Goal: Task Accomplishment & Management: Complete application form

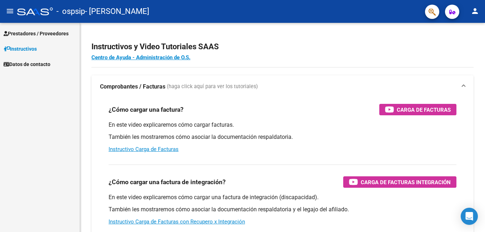
click at [24, 35] on span "Prestadores / Proveedores" at bounding box center [36, 34] width 65 height 8
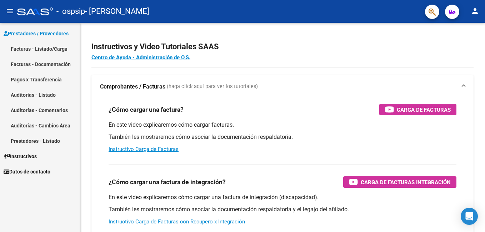
click at [33, 47] on link "Facturas - Listado/Carga" at bounding box center [40, 48] width 80 height 15
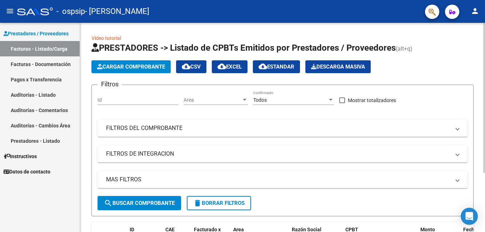
click at [151, 70] on button "Cargar Comprobante" at bounding box center [130, 66] width 79 height 13
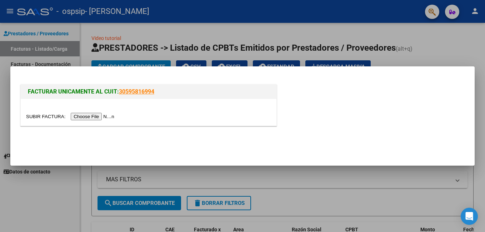
click at [90, 116] on input "file" at bounding box center [71, 116] width 90 height 7
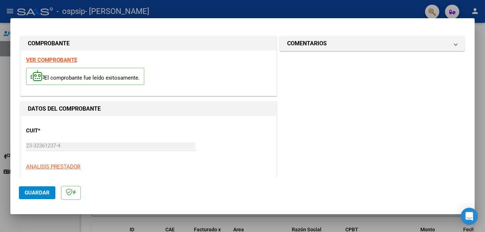
click at [30, 196] on button "Guardar" at bounding box center [37, 192] width 36 height 13
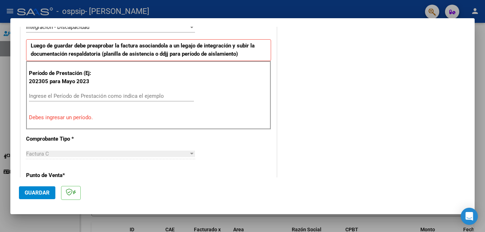
scroll to position [179, 0]
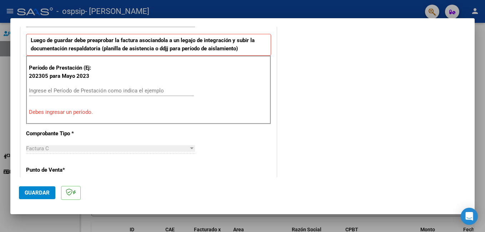
click at [73, 91] on input "Ingrese el Período de Prestación como indica el ejemplo" at bounding box center [111, 90] width 165 height 6
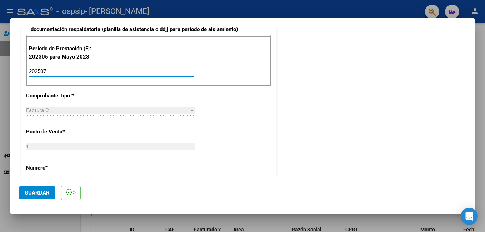
scroll to position [214, 0]
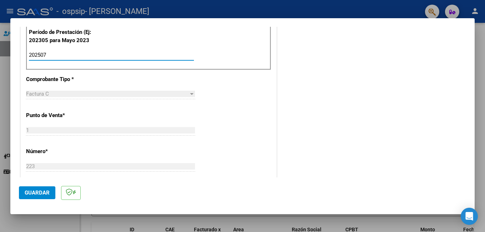
type input "202507"
click at [92, 93] on div "Factura C" at bounding box center [107, 94] width 162 height 6
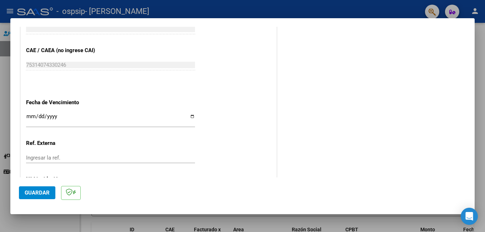
scroll to position [464, 0]
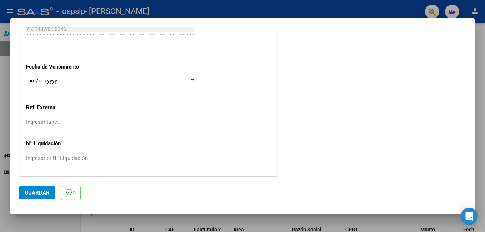
click at [192, 79] on input "Ingresar la fecha" at bounding box center [110, 83] width 169 height 11
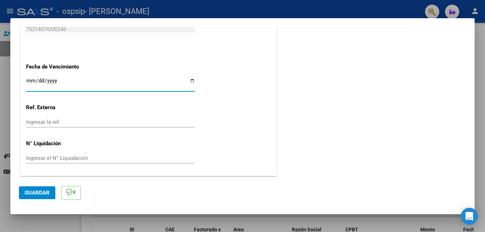
type input "[DATE]"
click at [37, 194] on span "Guardar" at bounding box center [37, 193] width 25 height 6
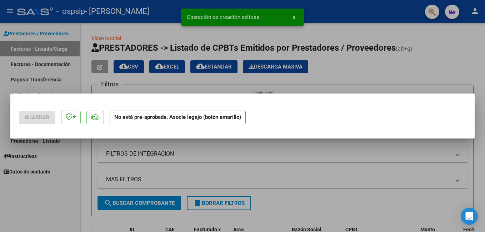
scroll to position [0, 0]
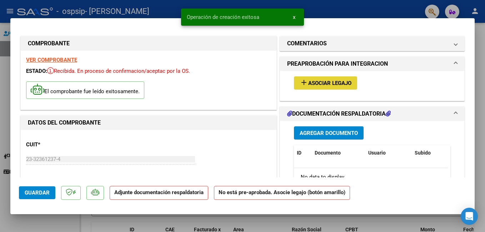
click at [345, 83] on span "Asociar Legajo" at bounding box center [329, 83] width 43 height 6
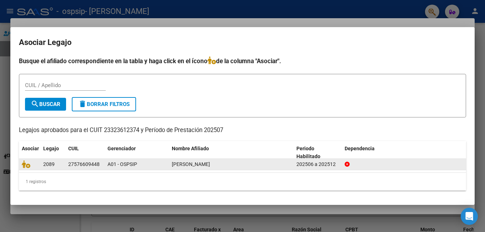
click at [188, 165] on span "[PERSON_NAME]" at bounding box center [191, 164] width 38 height 6
click at [25, 164] on icon at bounding box center [26, 164] width 9 height 8
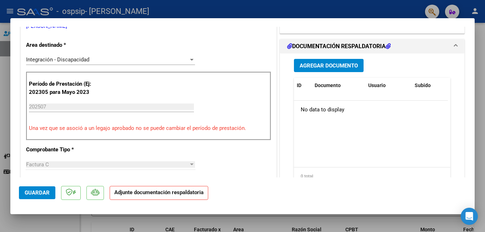
scroll to position [179, 0]
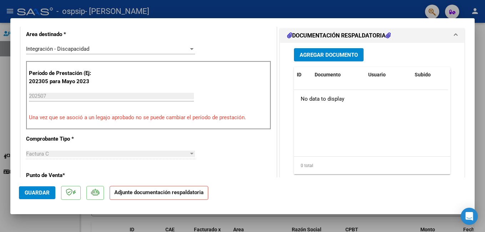
click at [323, 54] on span "Agregar Documento" at bounding box center [329, 55] width 58 height 6
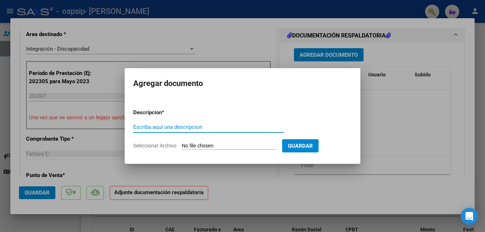
click at [192, 128] on input "Escriba aquí una descripcion" at bounding box center [208, 127] width 151 height 6
type input "factura"
click at [249, 143] on input "Seleccionar Archivo" at bounding box center [229, 146] width 95 height 7
type input "C:\fakepath\23323612374_011_00001_00000223.pdf"
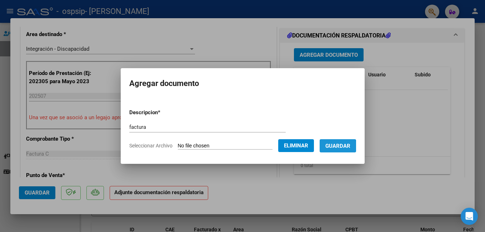
click at [346, 146] on span "Guardar" at bounding box center [337, 146] width 25 height 6
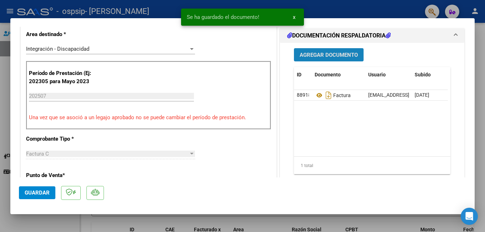
click at [325, 56] on span "Agregar Documento" at bounding box center [329, 55] width 58 height 6
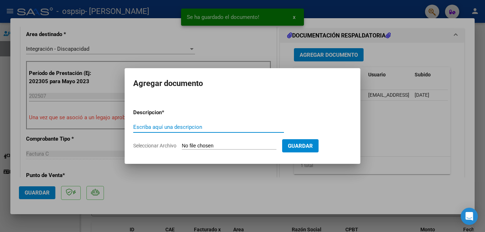
click at [186, 127] on input "Escriba aquí una descripcion" at bounding box center [208, 127] width 151 height 6
type input "cae"
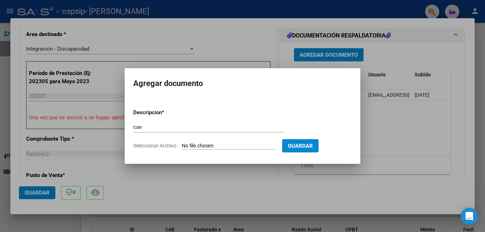
click at [208, 144] on input "Seleccionar Archivo" at bounding box center [229, 146] width 95 height 7
type input "C:\fakepath\VALIDACION CAE FC 223.pdf"
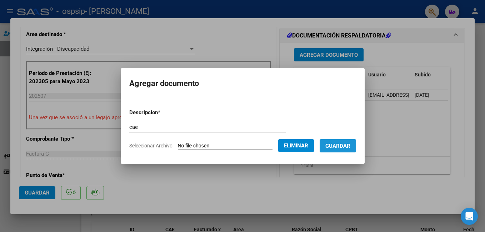
click at [345, 147] on span "Guardar" at bounding box center [337, 146] width 25 height 6
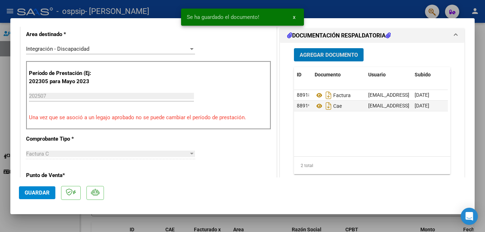
click at [326, 56] on span "Agregar Documento" at bounding box center [329, 55] width 58 height 6
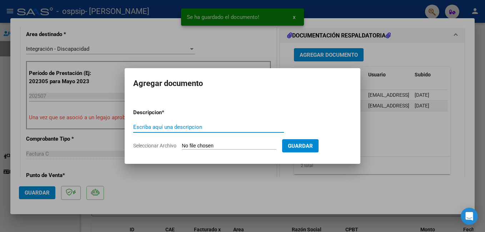
click at [221, 129] on input "Escriba aquí una descripcion" at bounding box center [208, 127] width 151 height 6
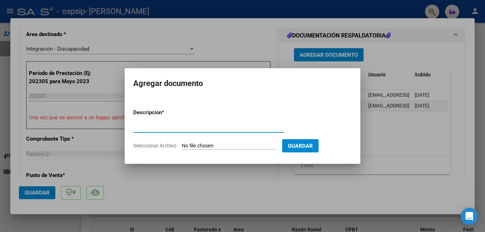
type input "constancia afip"
click at [208, 143] on input "Seleccionar Archivo" at bounding box center [229, 146] width 95 height 7
type input "C:\fakepath\CONSTANCIA DE AFIP.pdf"
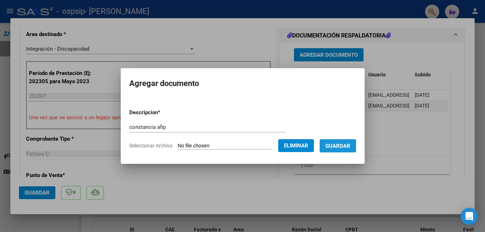
click at [343, 146] on span "Guardar" at bounding box center [337, 146] width 25 height 6
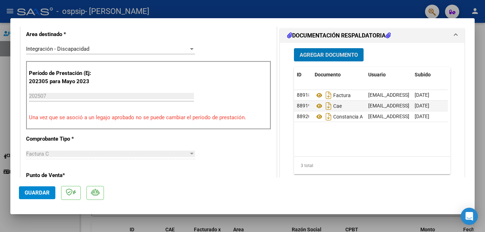
click at [315, 58] on span "Agregar Documento" at bounding box center [329, 55] width 58 height 6
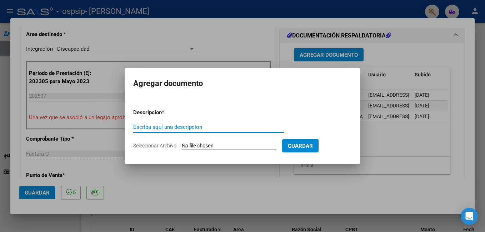
click at [209, 129] on input "Escriba aquí una descripcion" at bounding box center [208, 127] width 151 height 6
type input "asistencia"
click at [248, 146] on input "Seleccionar Archivo" at bounding box center [229, 146] width 95 height 7
type input "C:\fakepath\WhatsApp Image [DATE] 19.44.21.pdf"
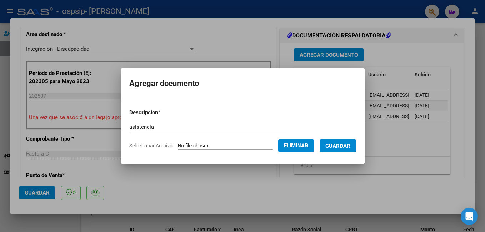
click at [350, 148] on span "Guardar" at bounding box center [337, 146] width 25 height 6
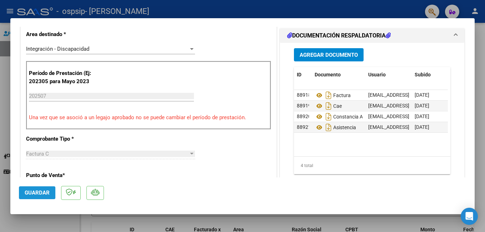
click at [39, 191] on span "Guardar" at bounding box center [37, 193] width 25 height 6
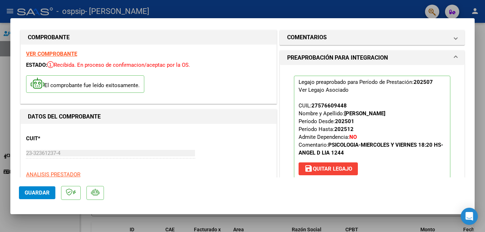
scroll to position [0, 0]
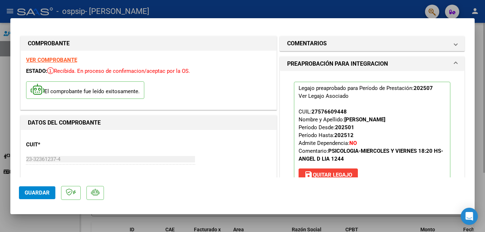
click at [484, 116] on div at bounding box center [242, 116] width 485 height 232
type input "$ 0,00"
